Goal: Browse casually

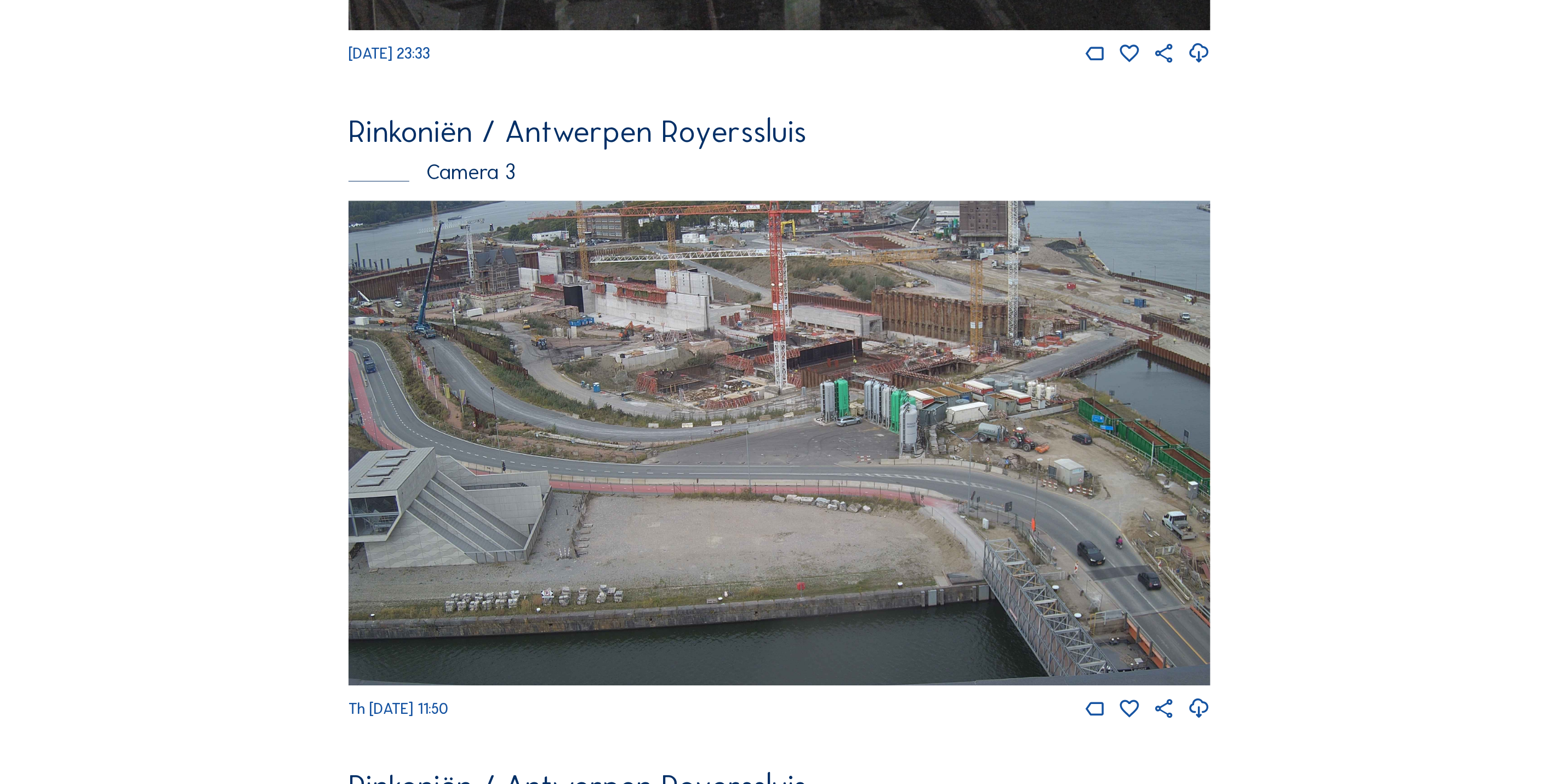
click at [436, 298] on img at bounding box center [780, 443] width 862 height 485
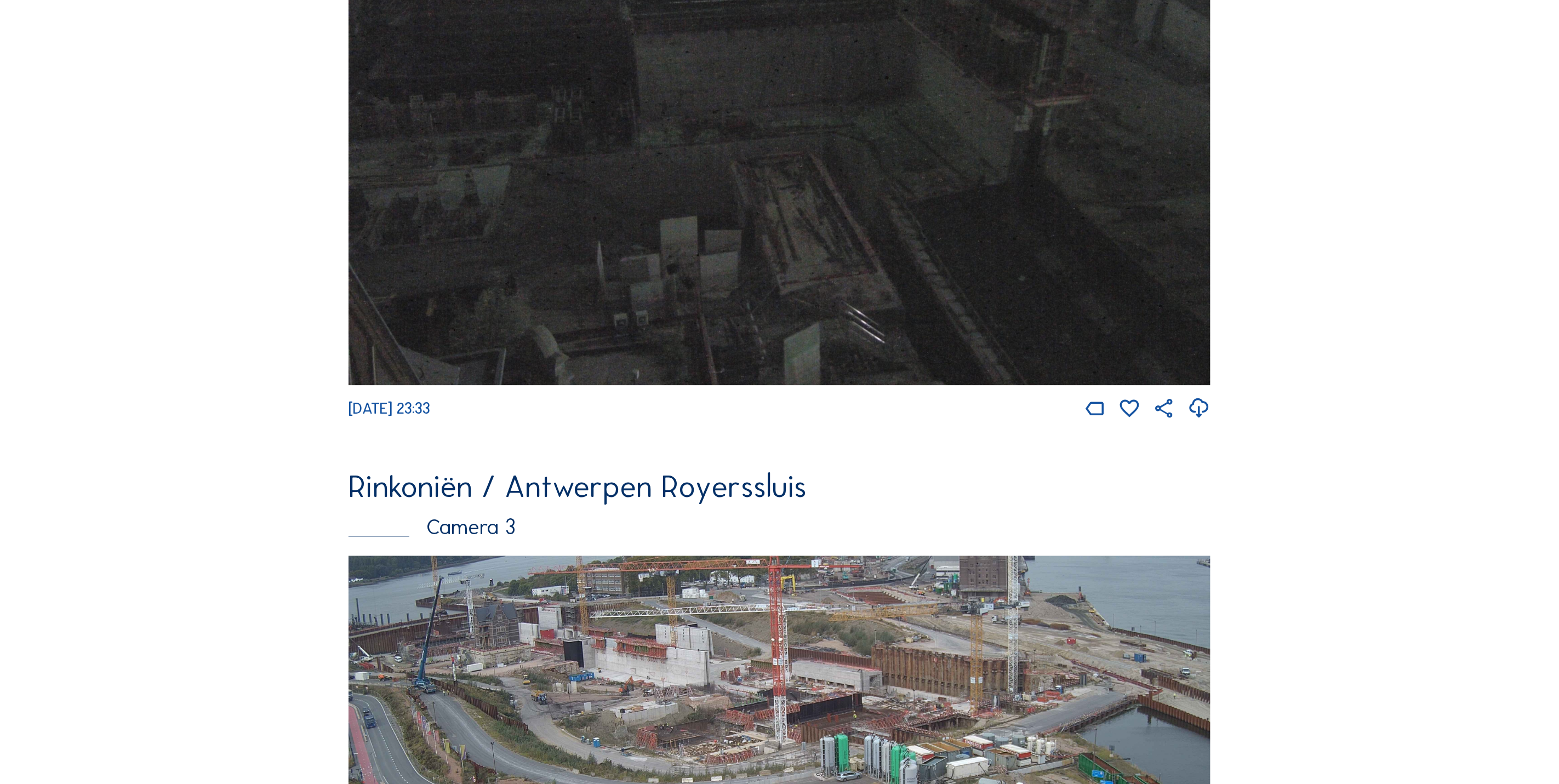
scroll to position [2061, 0]
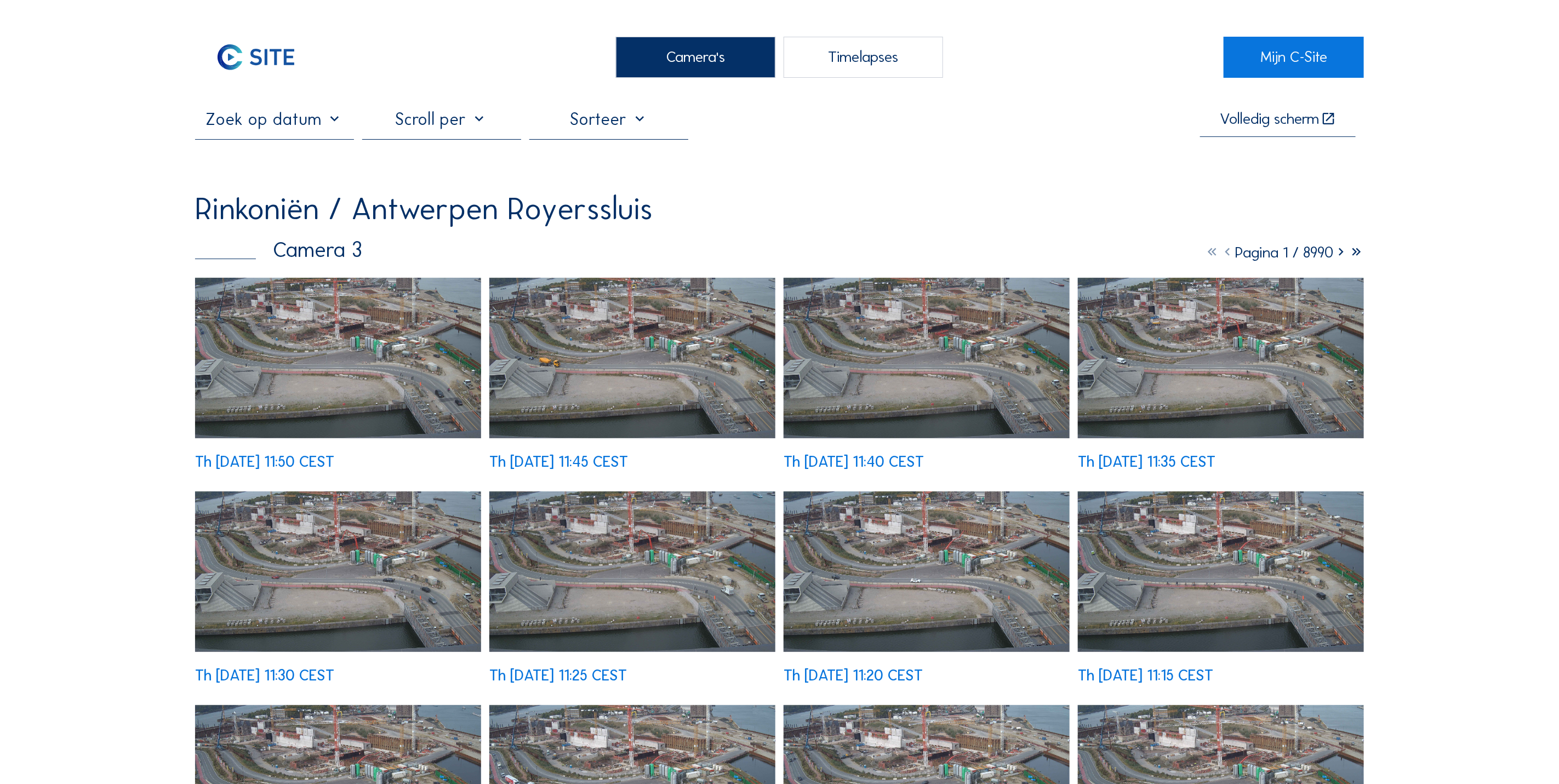
click at [357, 362] on img at bounding box center [338, 358] width 286 height 161
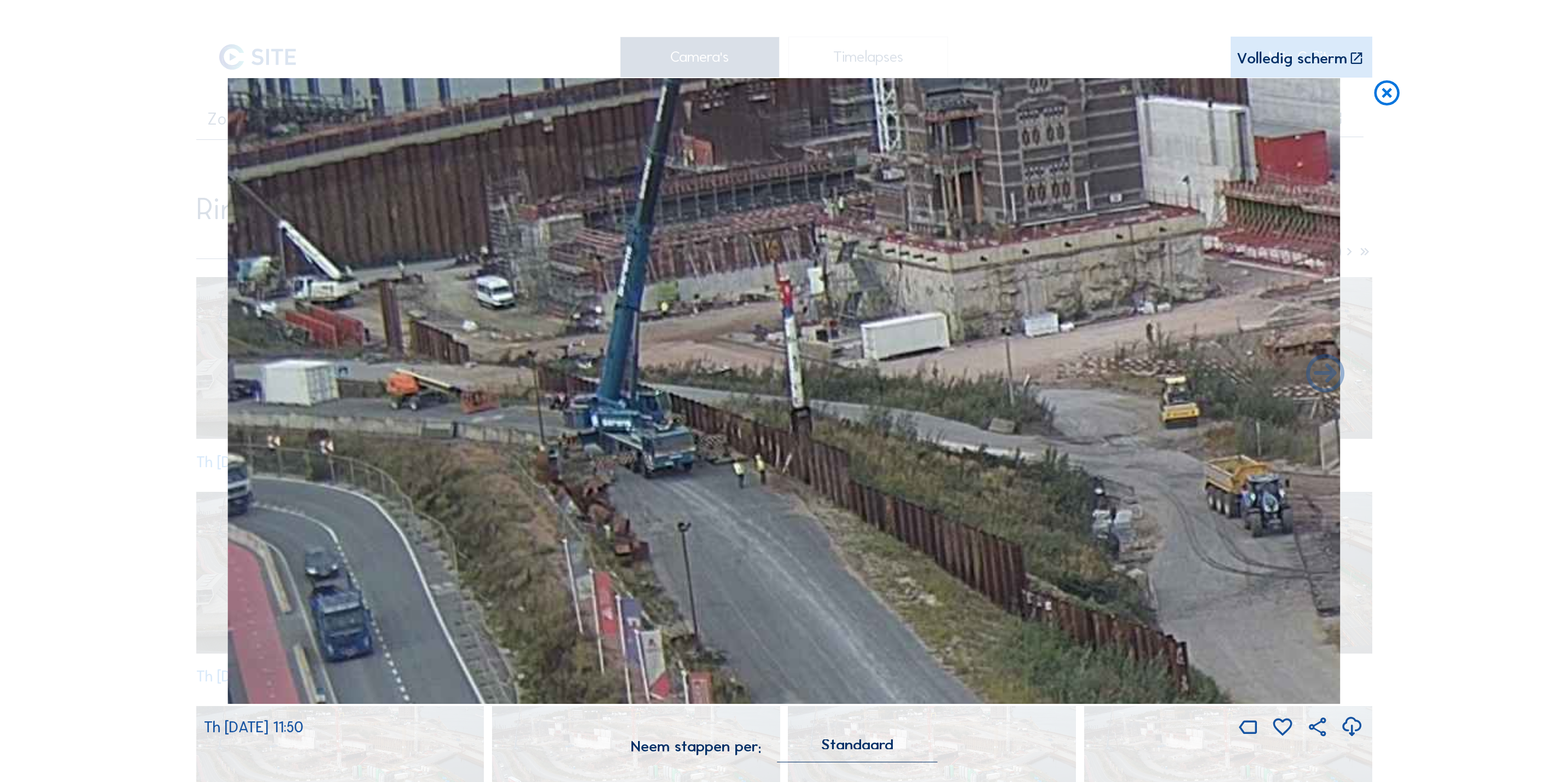
drag, startPoint x: 512, startPoint y: 269, endPoint x: 1116, endPoint y: 443, distance: 628.6
click at [1116, 443] on img at bounding box center [784, 391] width 1113 height 626
click at [1383, 103] on icon at bounding box center [1387, 94] width 30 height 32
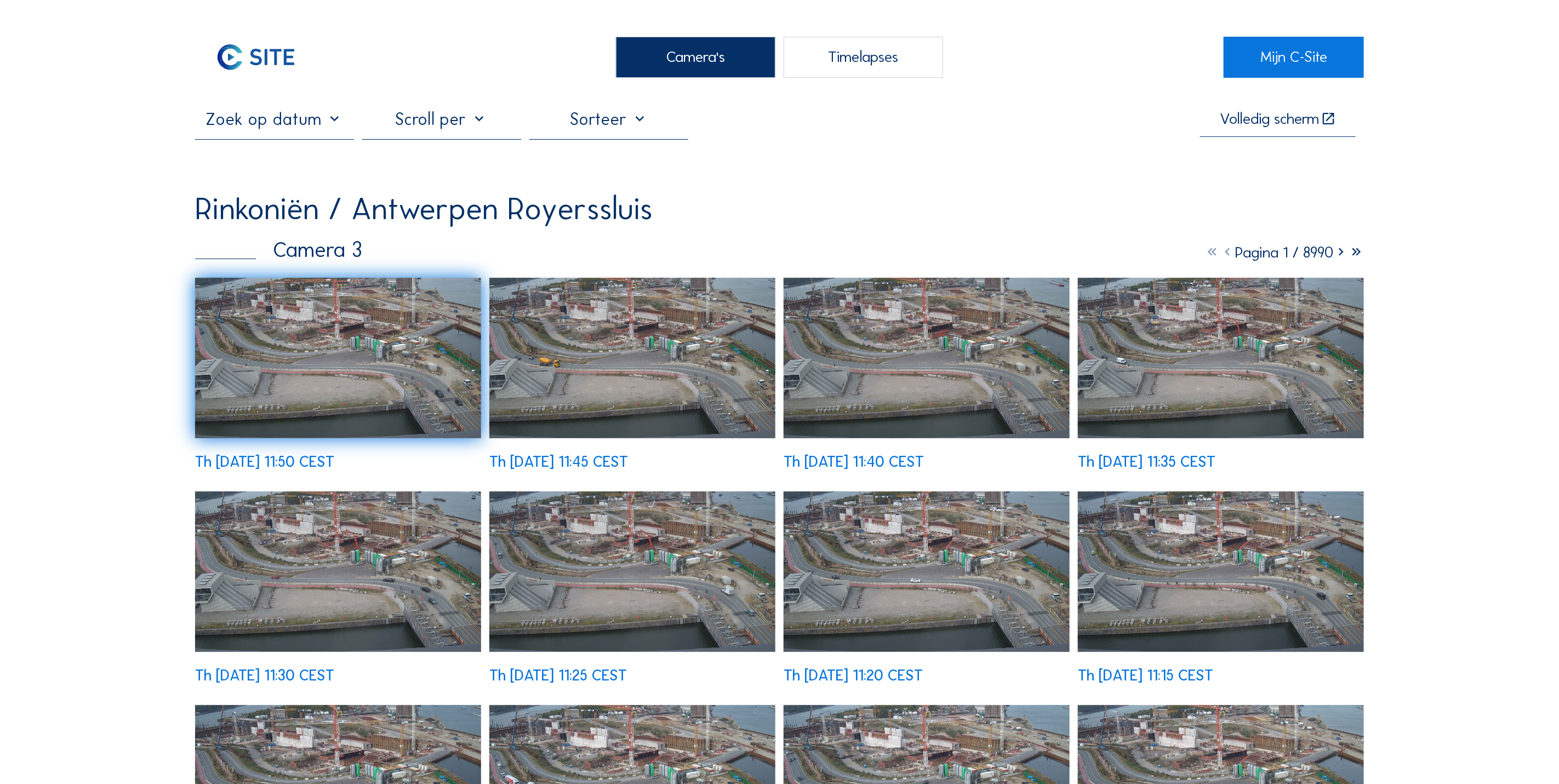
click at [441, 332] on img at bounding box center [338, 358] width 286 height 161
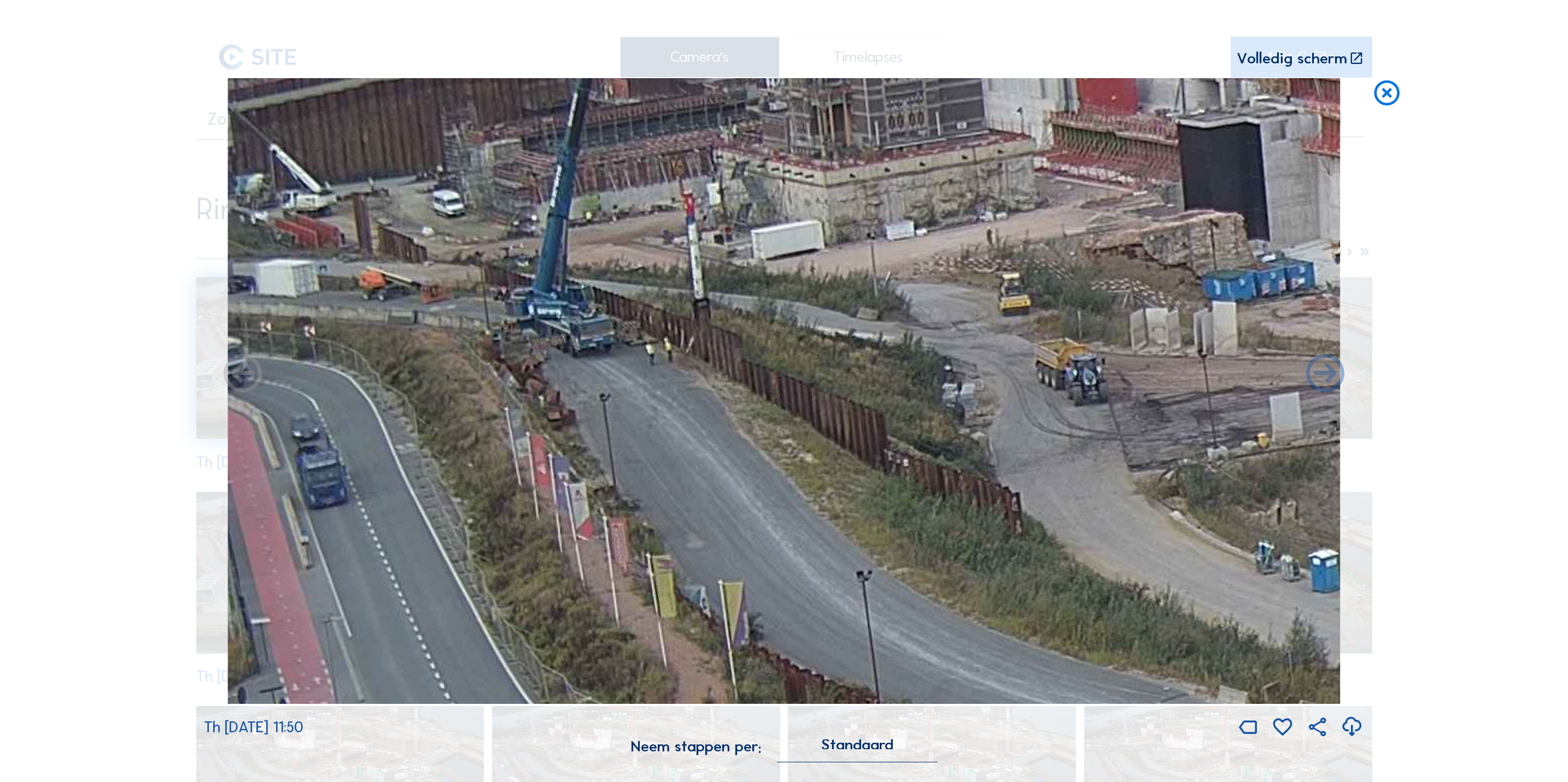
drag, startPoint x: 310, startPoint y: 225, endPoint x: 542, endPoint y: 234, distance: 232.2
click at [542, 234] on img at bounding box center [784, 391] width 1113 height 626
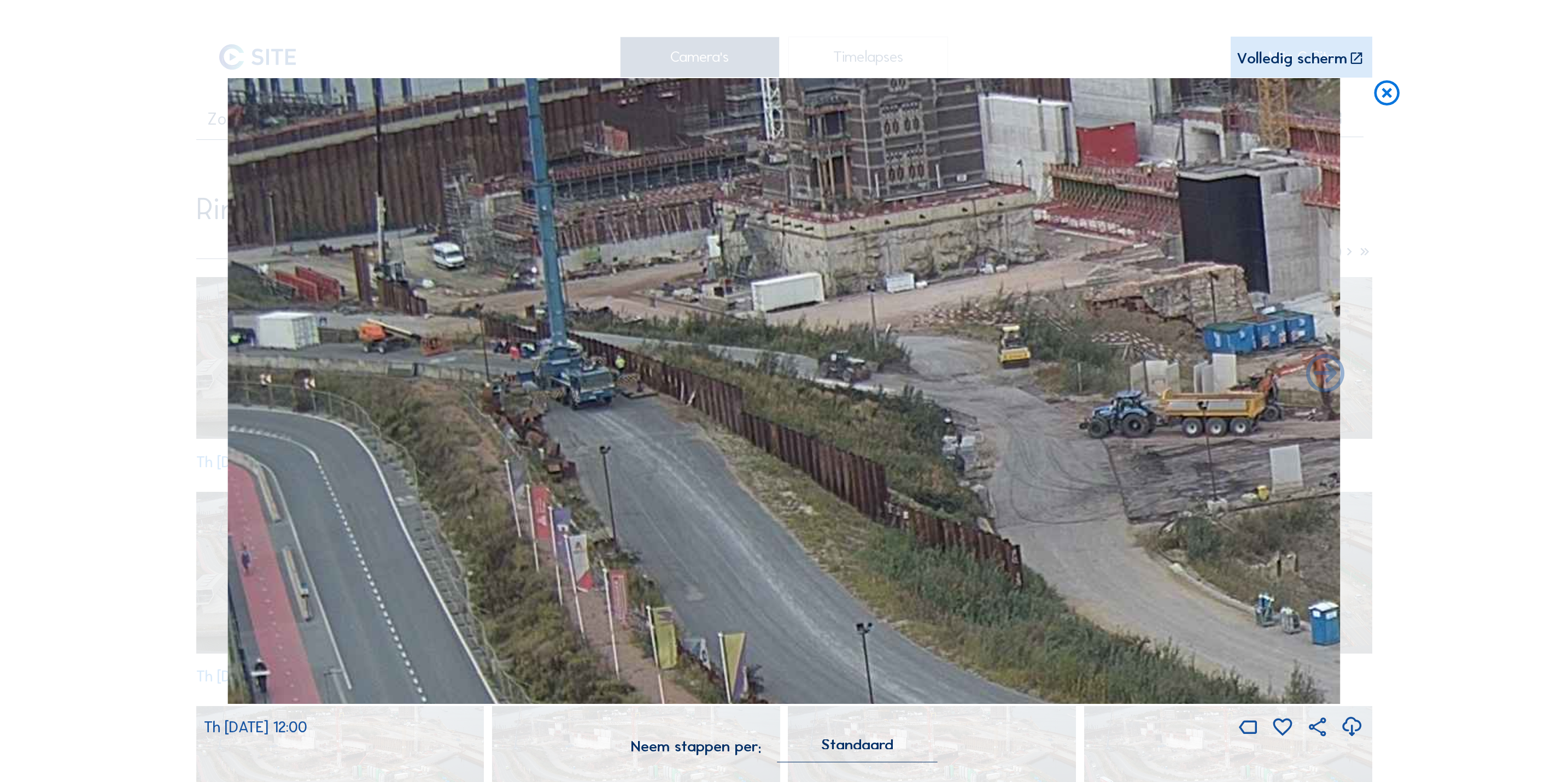
drag, startPoint x: 460, startPoint y: 243, endPoint x: 606, endPoint y: 294, distance: 154.7
click at [606, 294] on img at bounding box center [784, 391] width 1113 height 626
click at [1391, 97] on icon at bounding box center [1387, 94] width 30 height 32
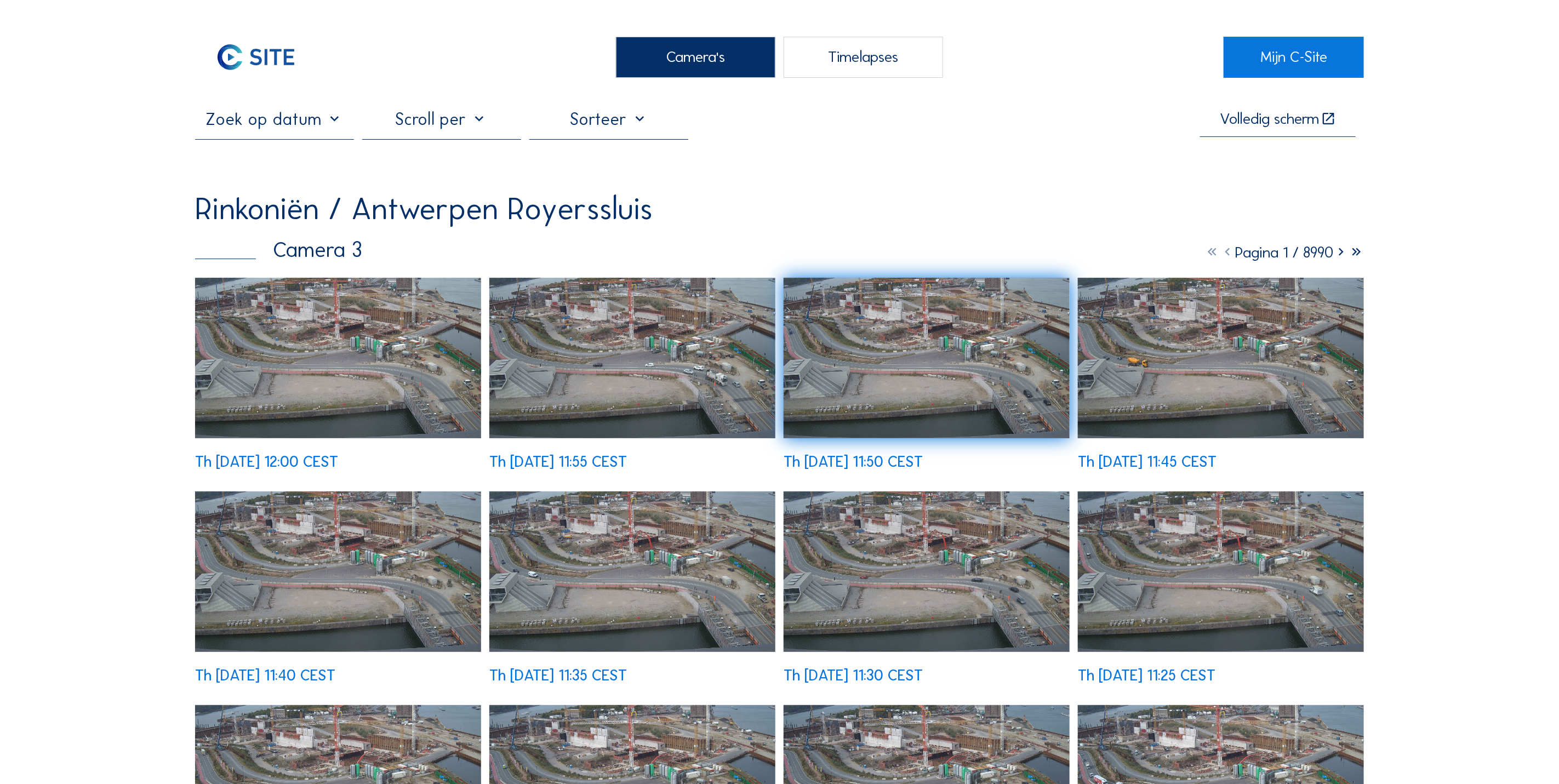
scroll to position [140, 0]
